Goal: Find specific page/section: Find specific page/section

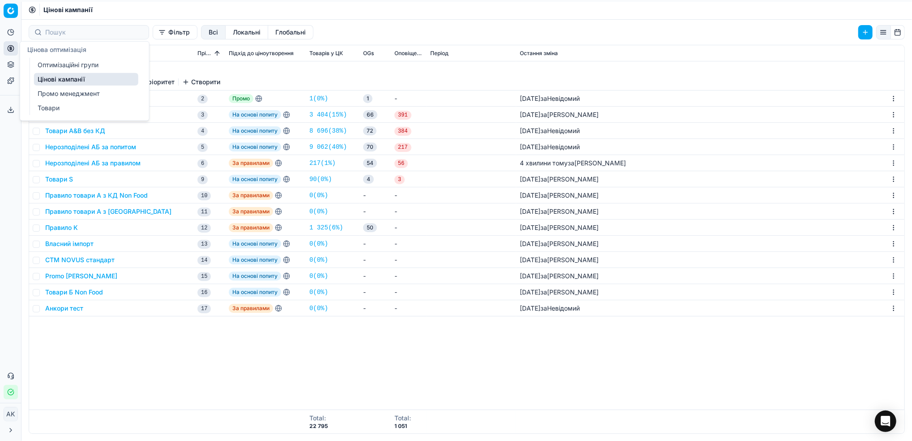
click at [62, 61] on link "Оптимізаційні групи" at bounding box center [86, 65] width 104 height 13
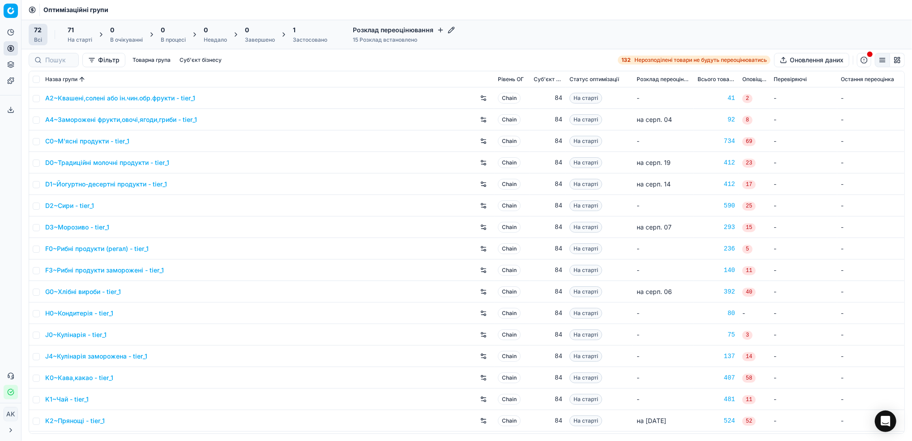
click at [10, 390] on icon "button" at bounding box center [10, 391] width 7 height 7
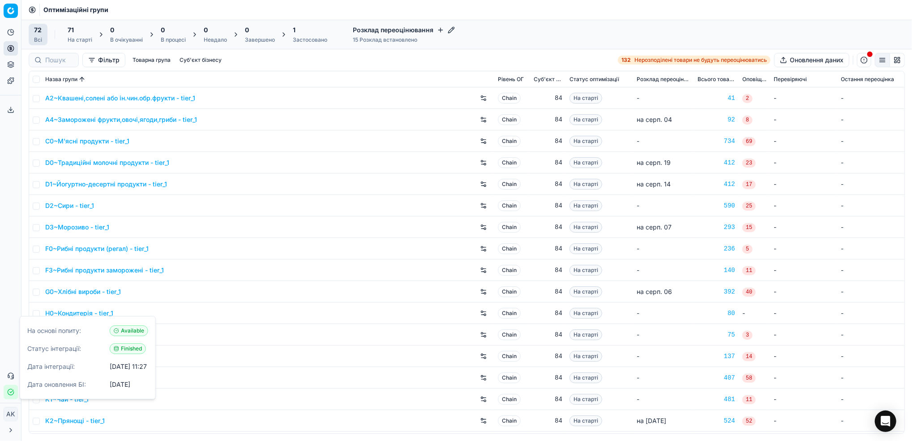
click at [13, 392] on icon "button" at bounding box center [11, 392] width 6 height 6
